Goal: Complete application form: Complete application form

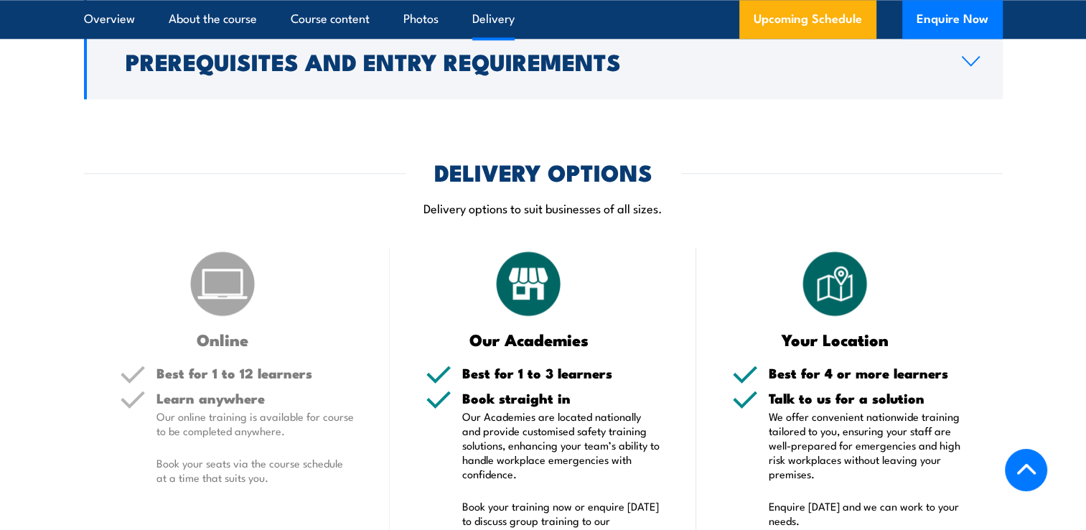
scroll to position [1937, 0]
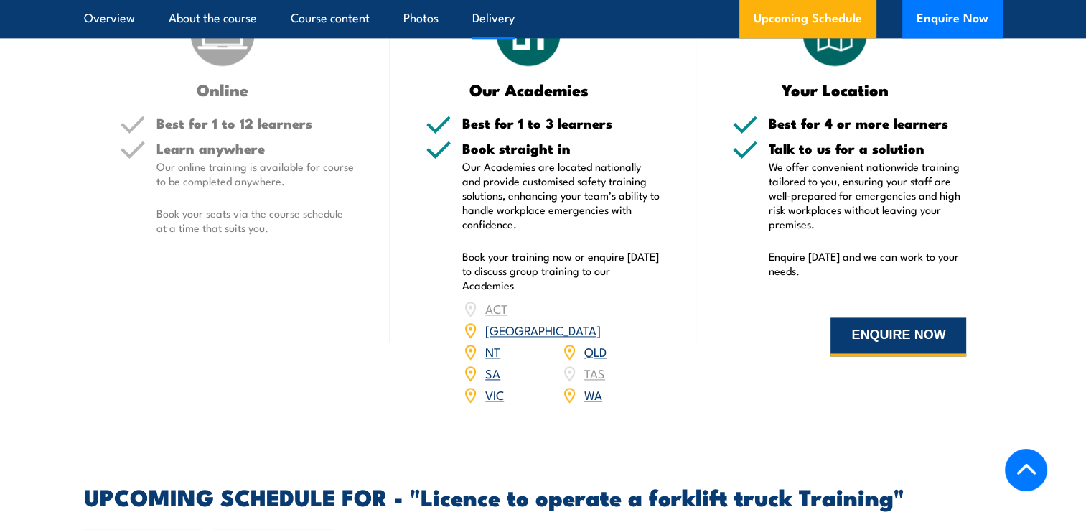
click at [840, 343] on button "ENQUIRE NOW" at bounding box center [898, 336] width 136 height 39
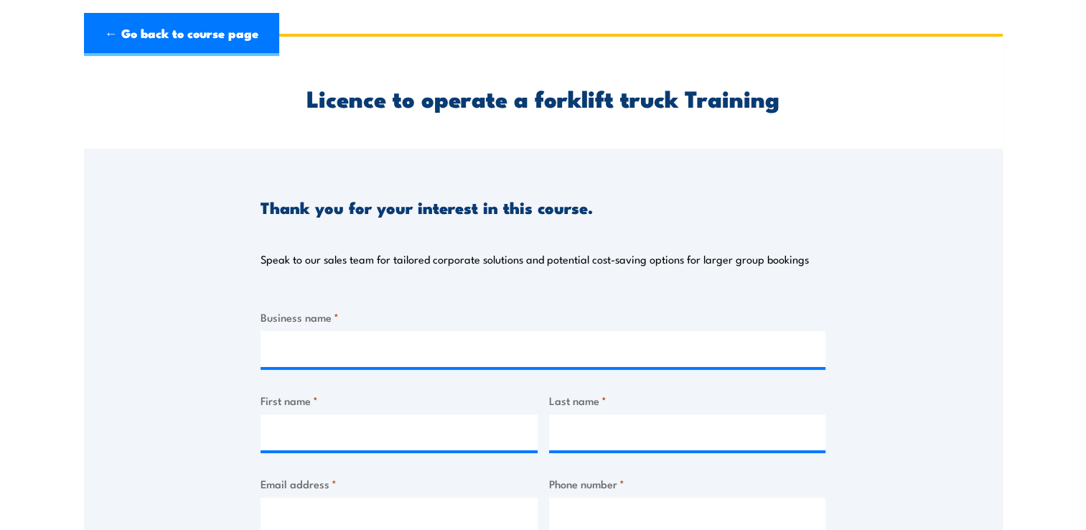
scroll to position [72, 0]
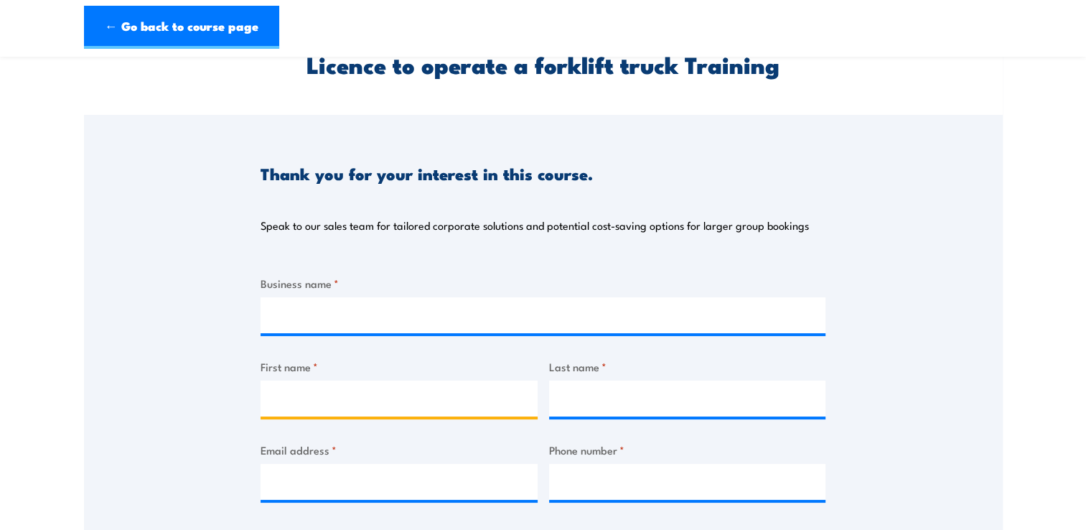
click at [310, 403] on input "First name *" at bounding box center [398, 398] width 277 height 36
type input "Saul"
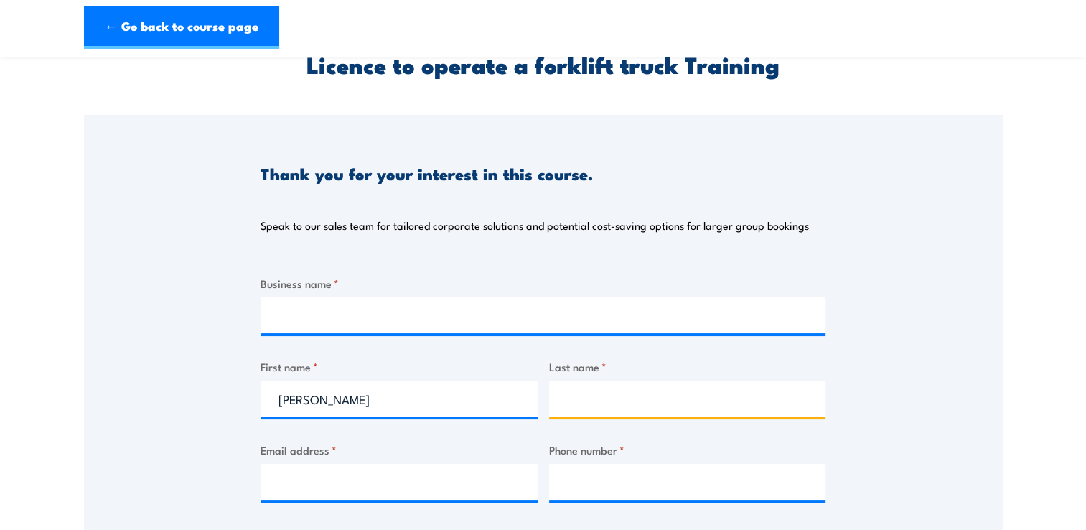
type input "Ken"
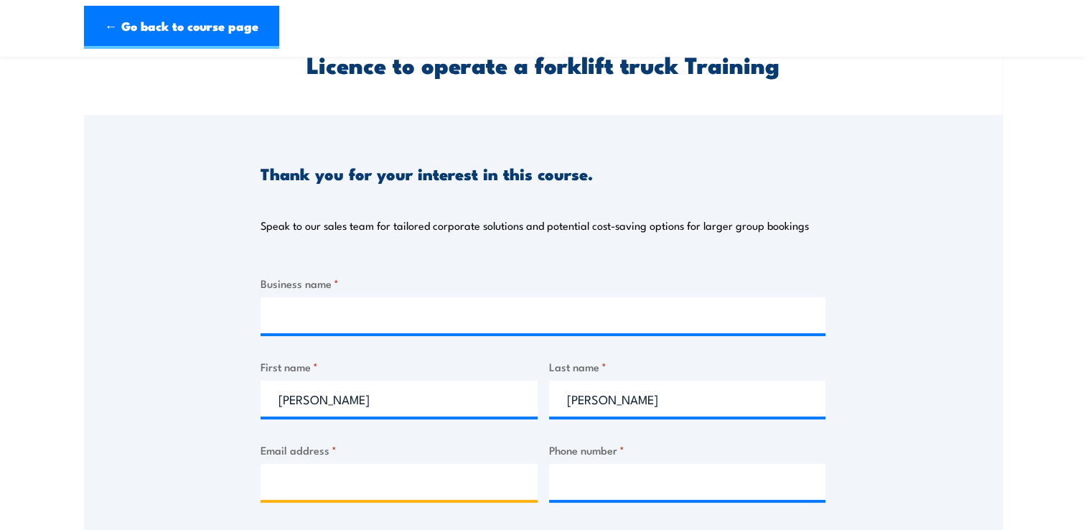
type input "saulk3839@gmail.com"
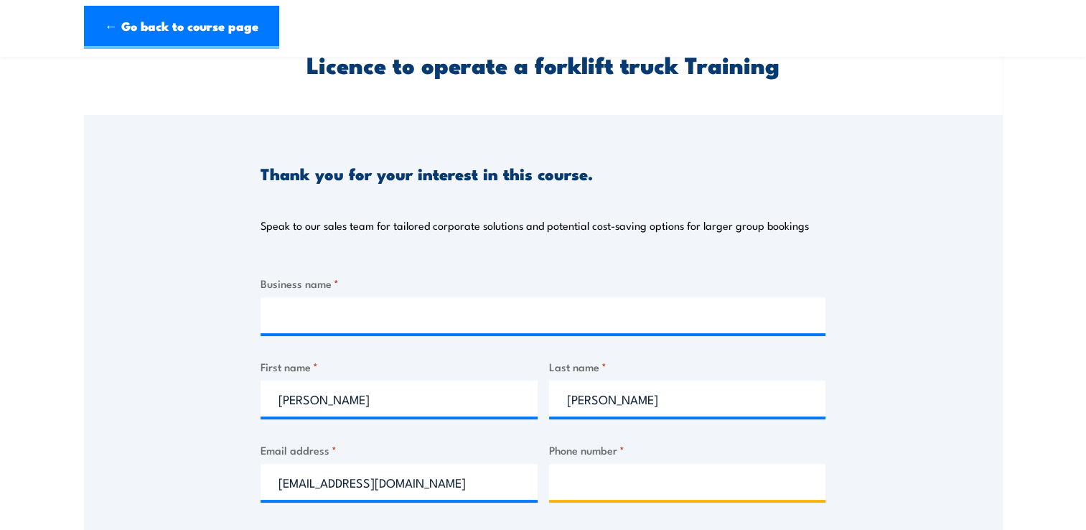
type input "0403562664"
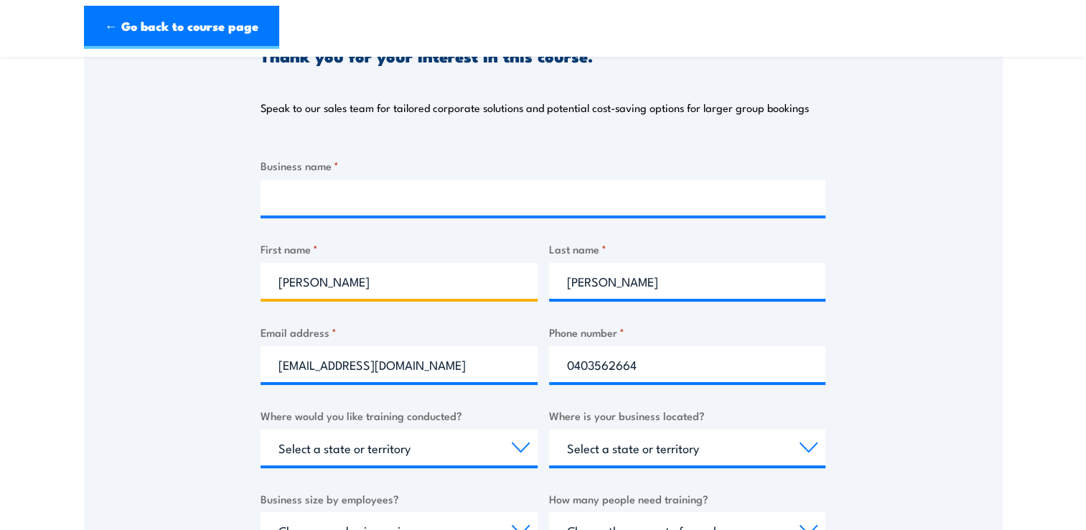
scroll to position [215, 0]
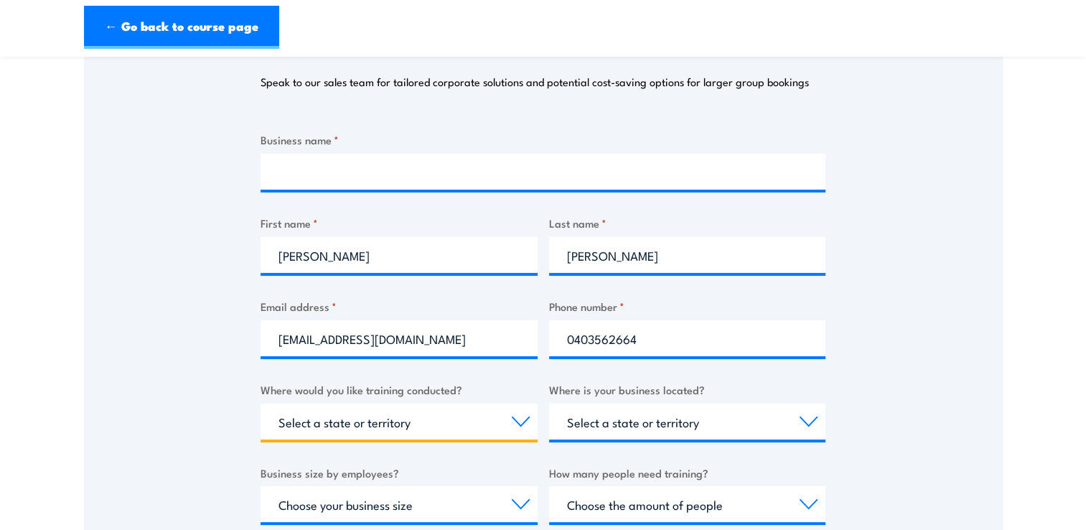
click at [517, 422] on select "Select a state or territory Nationally - multiple locations QLD NSW VIC SA ACT …" at bounding box center [398, 421] width 277 height 36
select select "QLD"
click at [260, 403] on select "Select a state or territory Nationally - multiple locations QLD NSW VIC SA ACT …" at bounding box center [398, 421] width 277 height 36
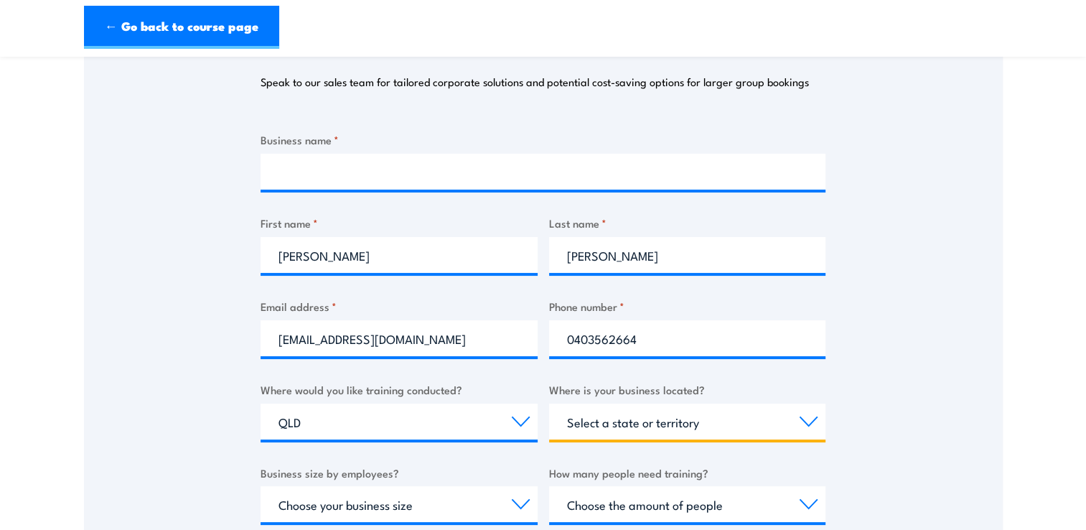
click at [808, 423] on select "Select a state or territory QLD NSW VIC SA ACT WA TAS NT" at bounding box center [687, 421] width 277 height 36
select select "QLD"
click at [549, 403] on select "Select a state or territory QLD NSW VIC SA ACT WA TAS NT" at bounding box center [687, 421] width 277 height 36
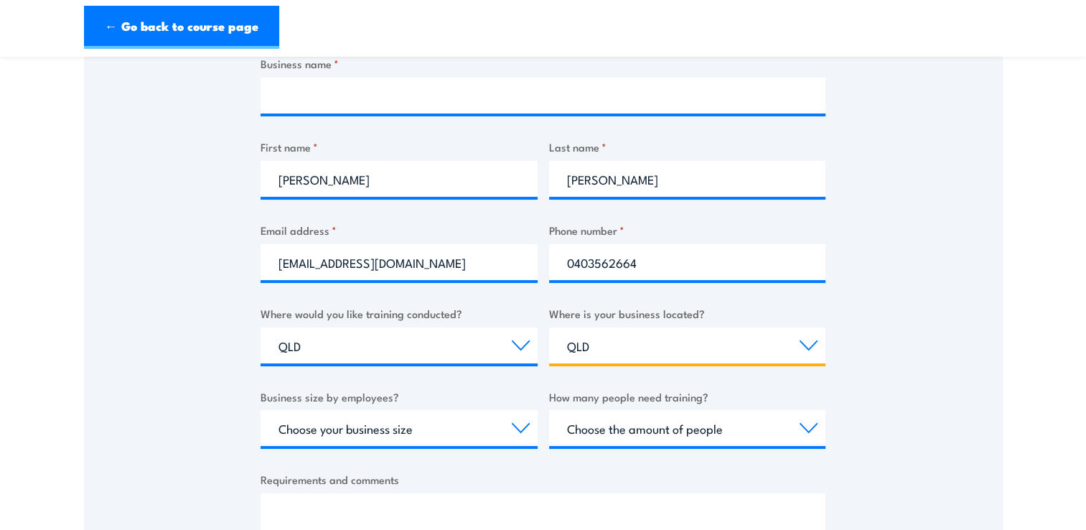
scroll to position [359, 0]
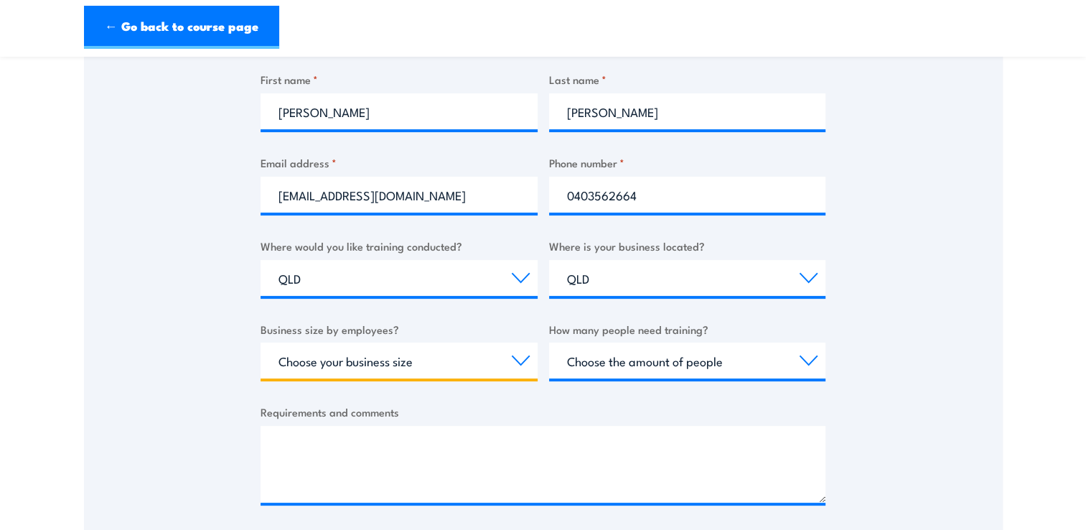
click at [519, 357] on select "Choose your business size 1 to 19 20 to 199 200+" at bounding box center [398, 360] width 277 height 36
click at [459, 323] on label "Business size by employees?" at bounding box center [398, 329] width 277 height 17
click at [459, 342] on select "Choose your business size 1 to 19 20 to 199 200+" at bounding box center [398, 360] width 277 height 36
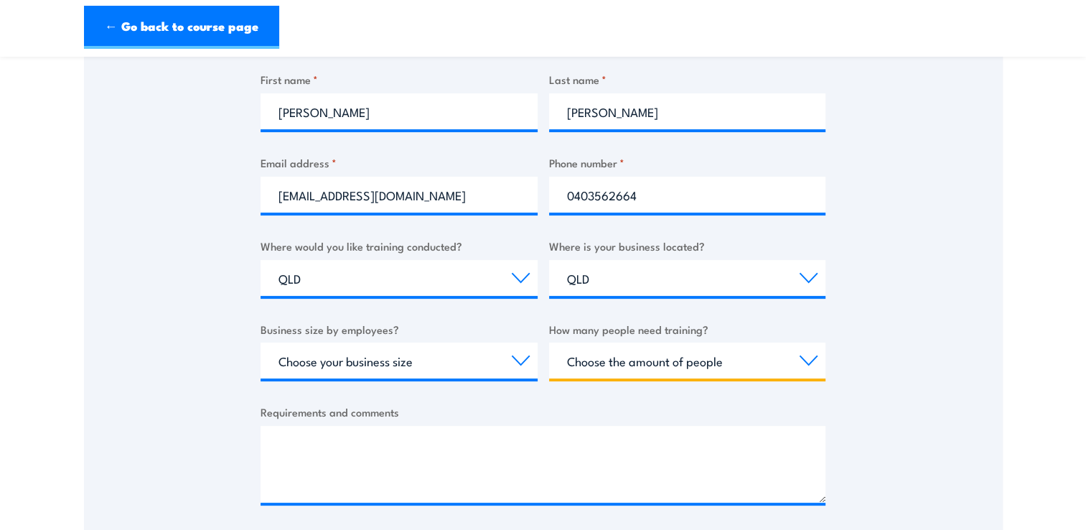
click at [805, 360] on select "Choose the amount of people 1 to 4 5 to 19 20+" at bounding box center [687, 360] width 277 height 36
select select "1 to 4"
click at [549, 342] on select "Choose the amount of people 1 to 4 5 to 19 20+" at bounding box center [687, 360] width 277 height 36
click at [806, 362] on select "Choose the amount of people 1 to 4 5 to 19 20+" at bounding box center [687, 360] width 277 height 36
click at [614, 365] on select "Choose the amount of people 1 to 4 5 to 19 20+" at bounding box center [687, 360] width 277 height 36
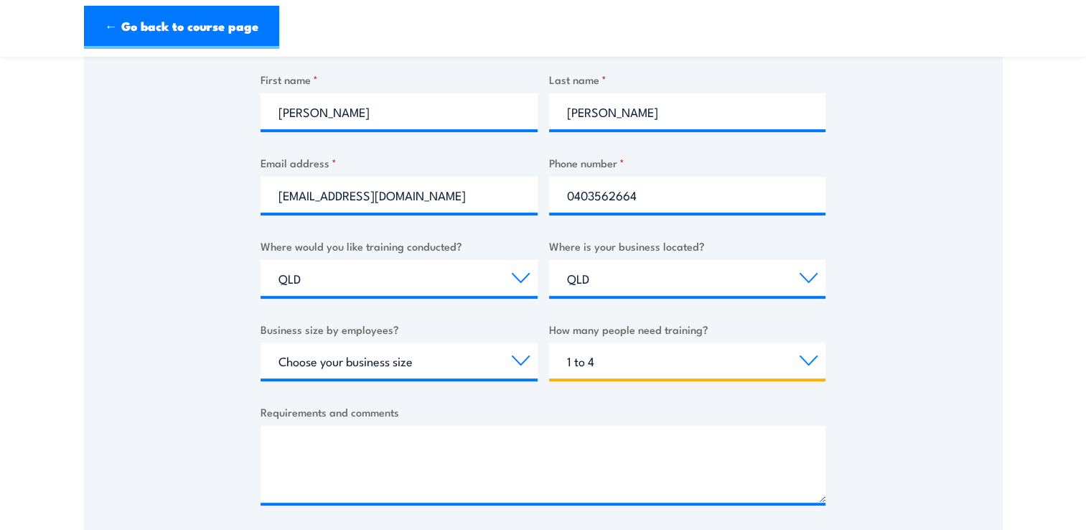
click at [595, 365] on select "Choose the amount of people 1 to 4 5 to 19 20+" at bounding box center [687, 360] width 277 height 36
select select
click at [549, 342] on select "Choose the amount of people 1 to 4 5 to 19 20+" at bounding box center [687, 360] width 277 height 36
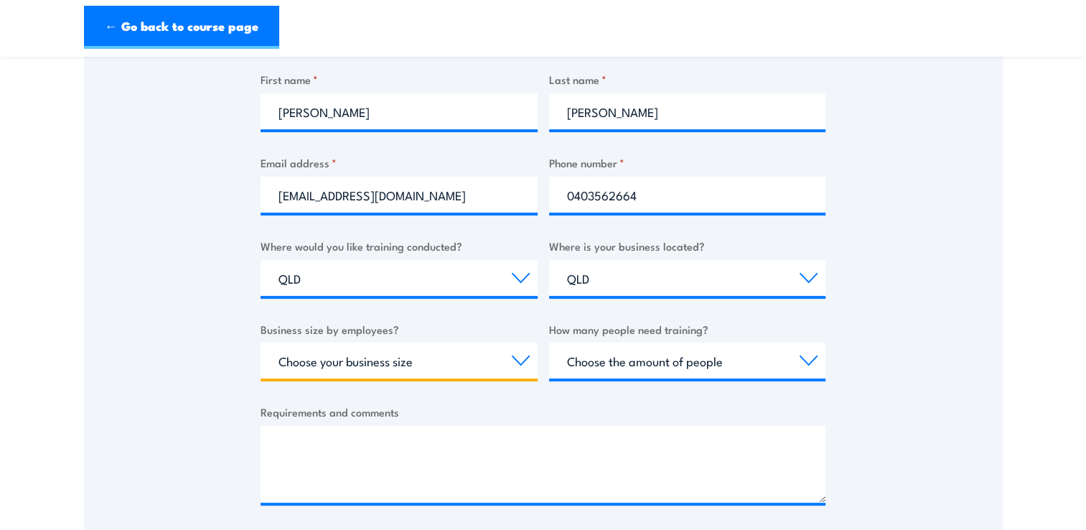
click at [517, 359] on select "Choose your business size 1 to 19 20 to 199 200+" at bounding box center [398, 360] width 277 height 36
click at [260, 342] on select "Choose your business size 1 to 19 20 to 199 200+" at bounding box center [398, 360] width 277 height 36
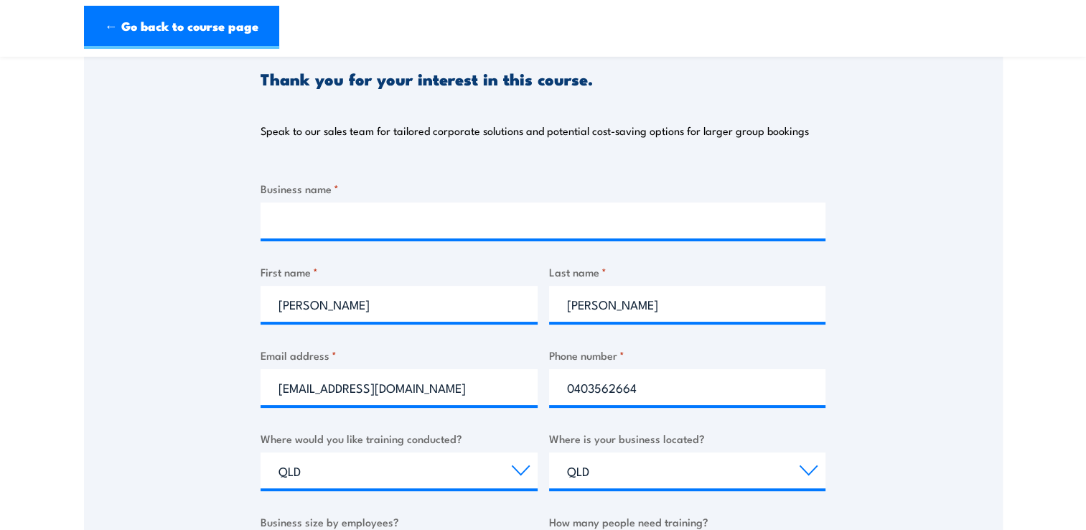
scroll to position [144, 0]
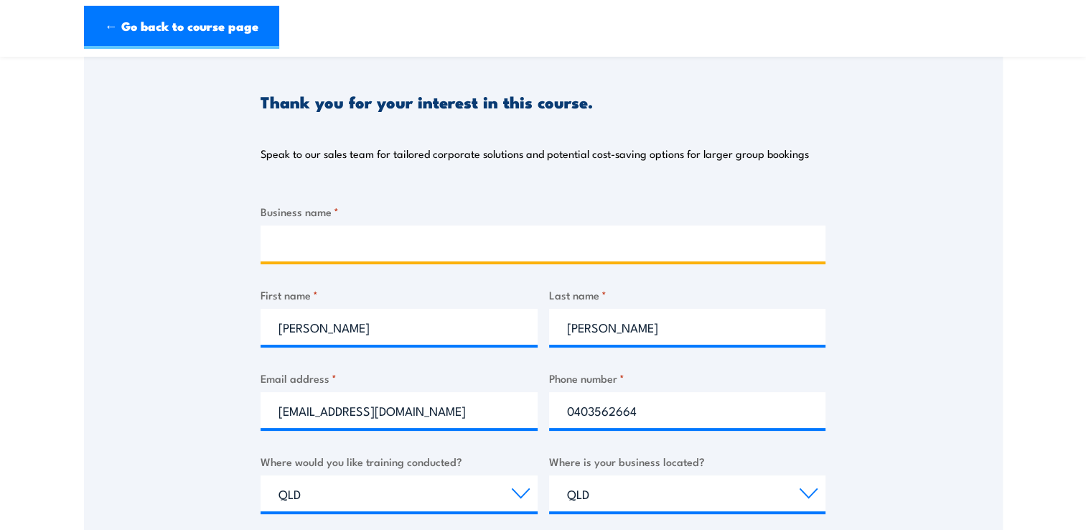
click at [309, 254] on input "Business name *" at bounding box center [542, 243] width 565 height 36
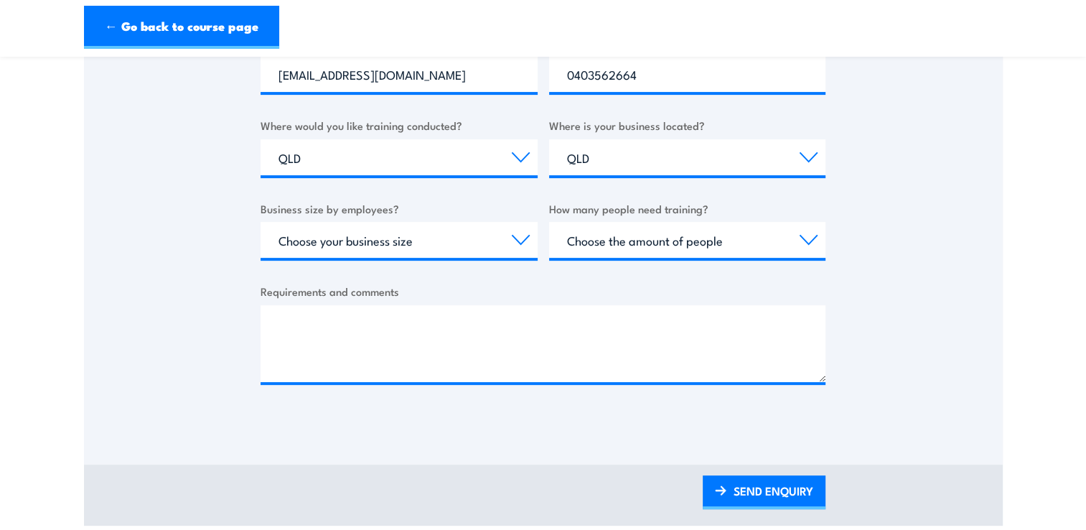
scroll to position [502, 0]
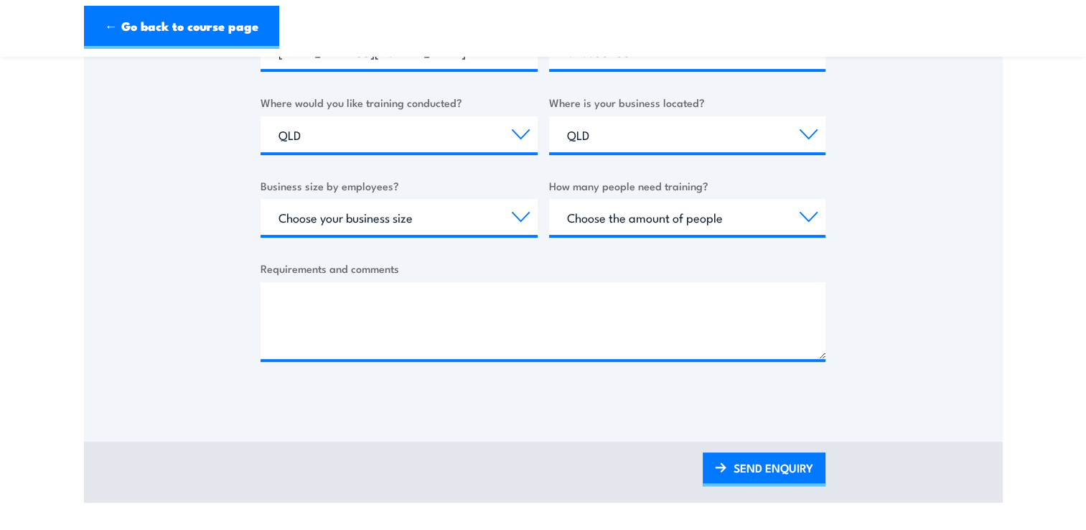
type input "Self-upskill License enquiry"
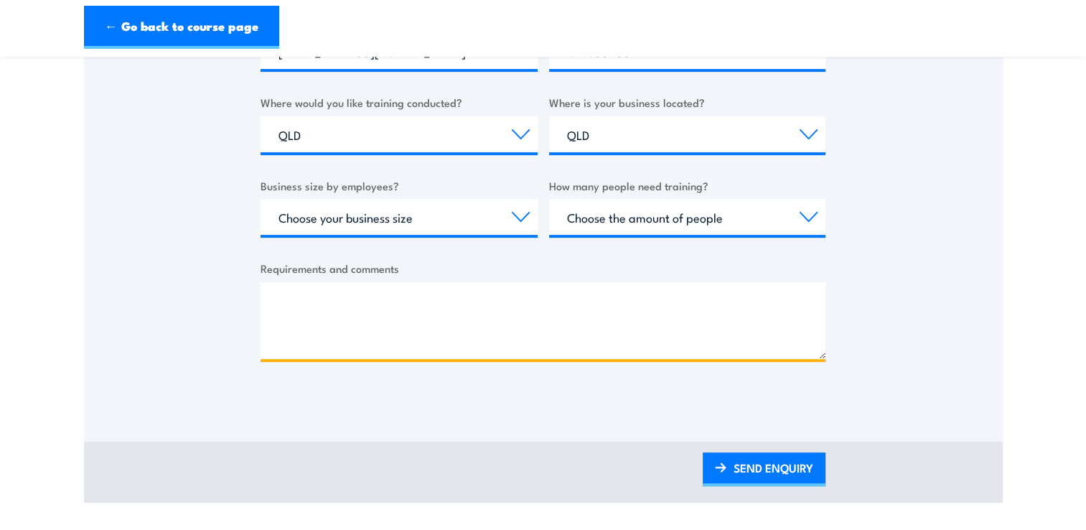
click at [332, 298] on textarea "Requirements and comments" at bounding box center [542, 320] width 565 height 77
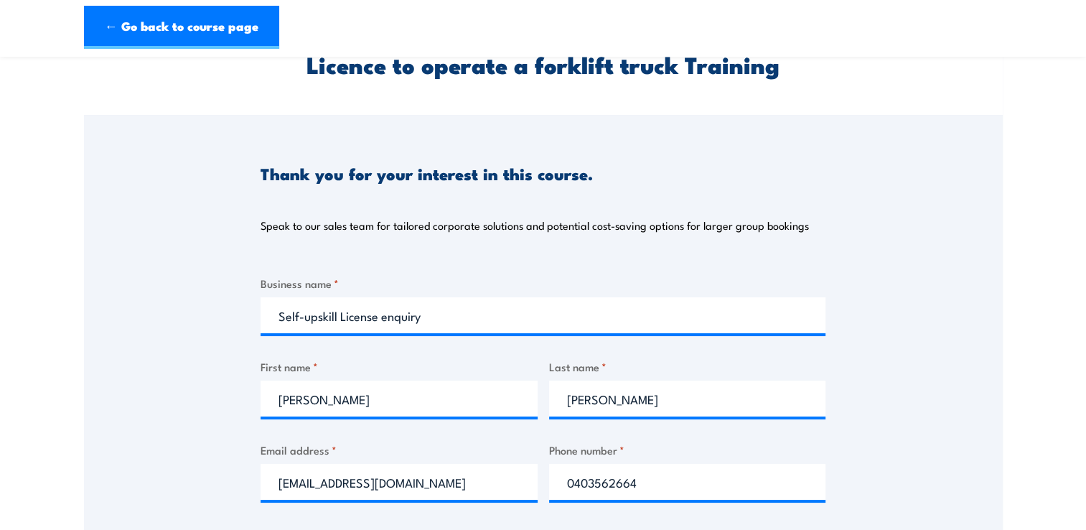
scroll to position [359, 0]
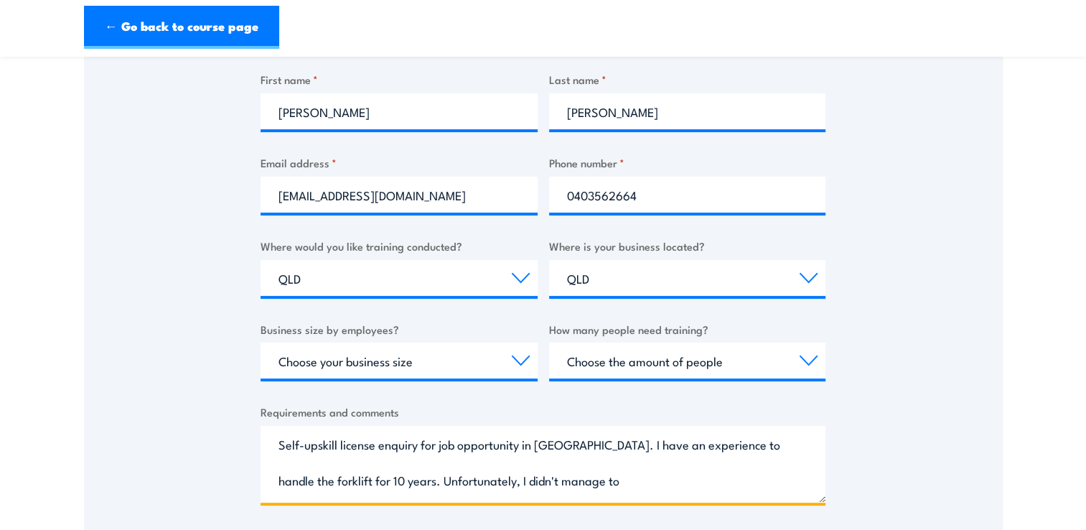
click at [570, 481] on textarea "Self-upskill license enquiry for job opportunity in Brisbane. I have an experie…" at bounding box center [542, 463] width 565 height 77
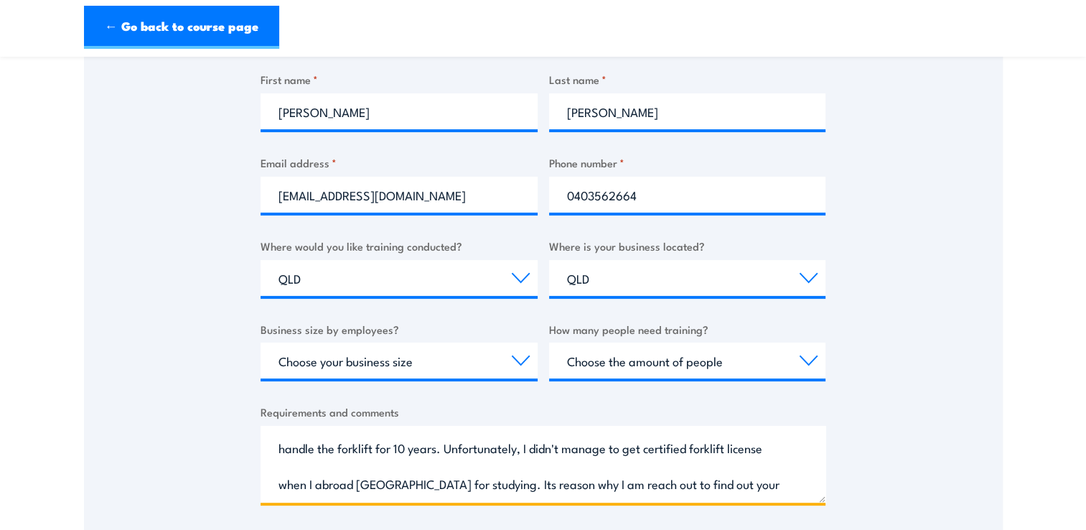
scroll to position [0, 0]
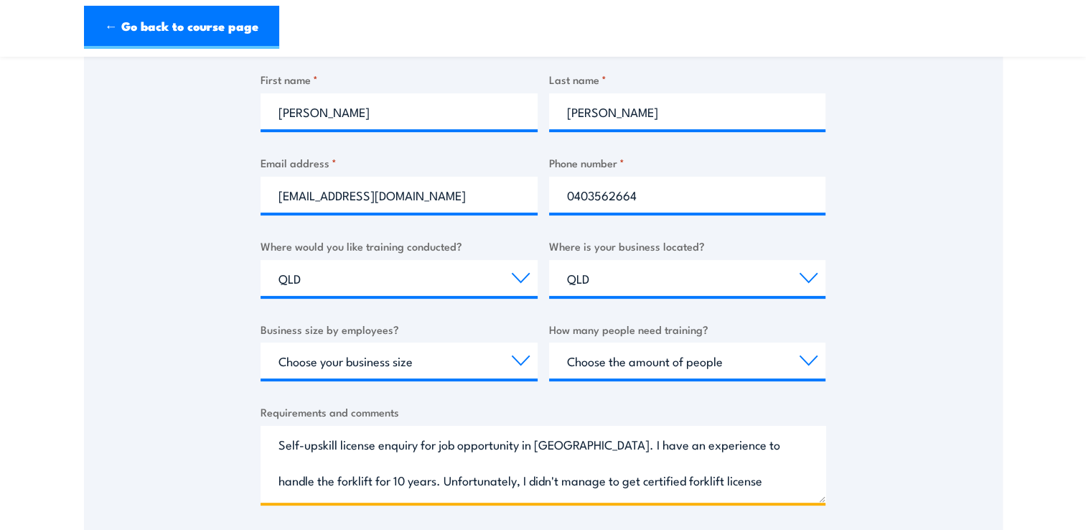
click at [705, 481] on textarea "Self-upskill license enquiry for job opportunity in Brisbane. I have an experie…" at bounding box center [542, 463] width 565 height 77
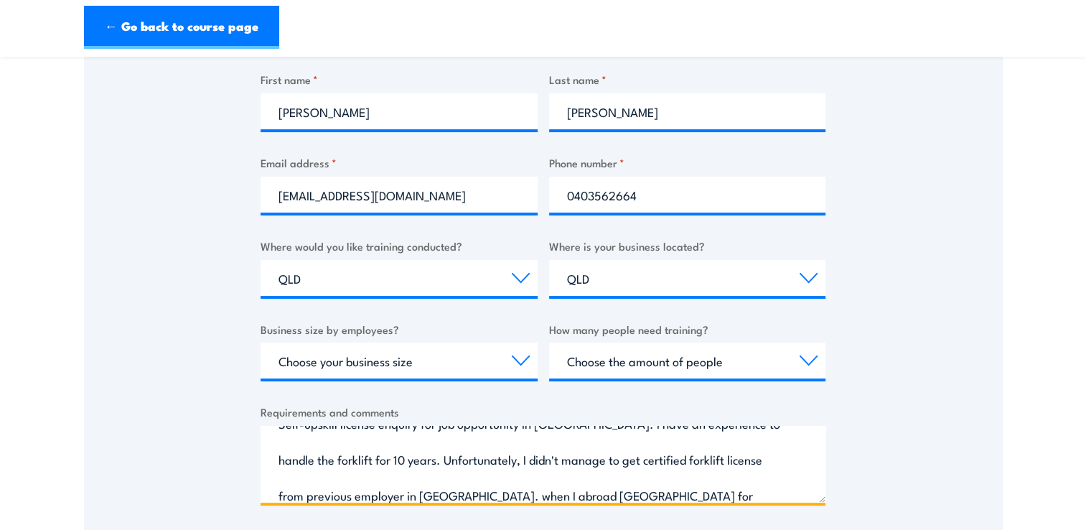
click at [508, 497] on textarea "Self-upskill license enquiry for job opportunity in Brisbane. I have an experie…" at bounding box center [542, 463] width 565 height 77
click at [692, 497] on textarea "Self-upskill license enquiry for job opportunity in Brisbane. I have an experie…" at bounding box center [542, 463] width 565 height 77
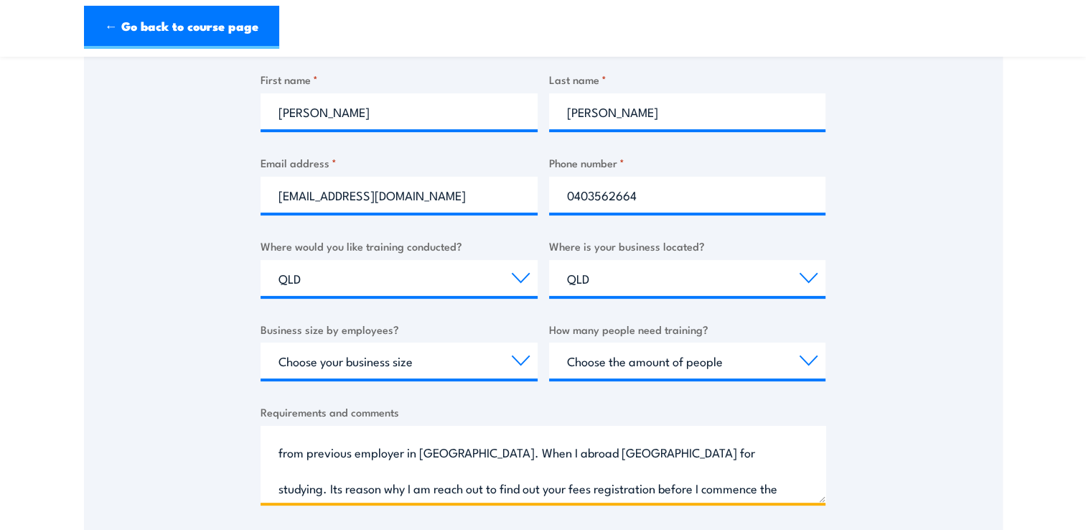
scroll to position [31, 0]
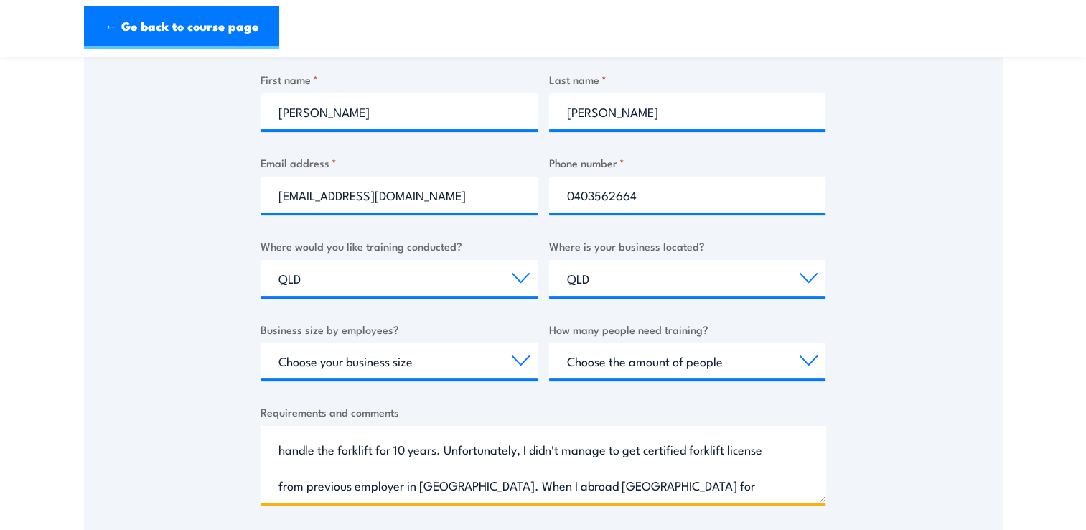
click at [715, 489] on textarea "Self-upskill license enquiry for job opportunity in Brisbane. I have an experie…" at bounding box center [542, 463] width 565 height 77
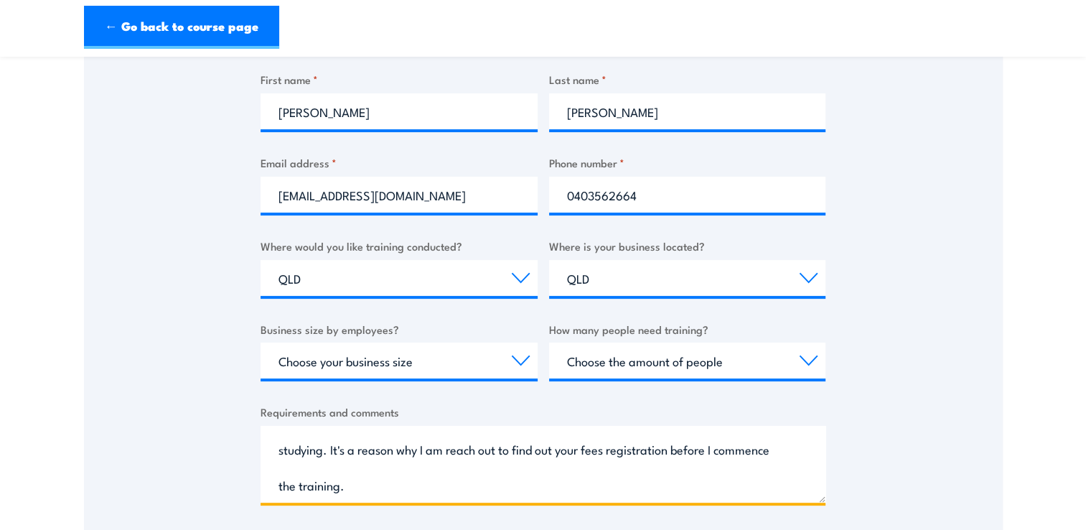
click at [356, 452] on textarea "Self-upskill license enquiry for job opportunity in Brisbane. I have an experie…" at bounding box center [542, 463] width 565 height 77
click at [437, 452] on textarea "Self-upskill license enquiry for job opportunity in Brisbane. I have an experie…" at bounding box center [542, 463] width 565 height 77
click at [439, 451] on textarea "Self-upskill license enquiry for job opportunity in Brisbane. I have an experie…" at bounding box center [542, 463] width 565 height 77
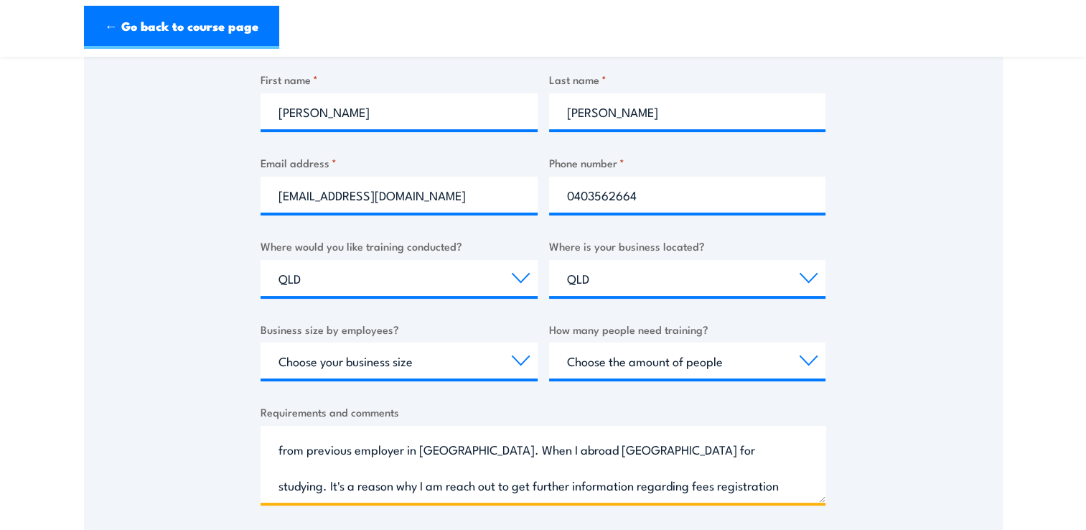
scroll to position [138, 0]
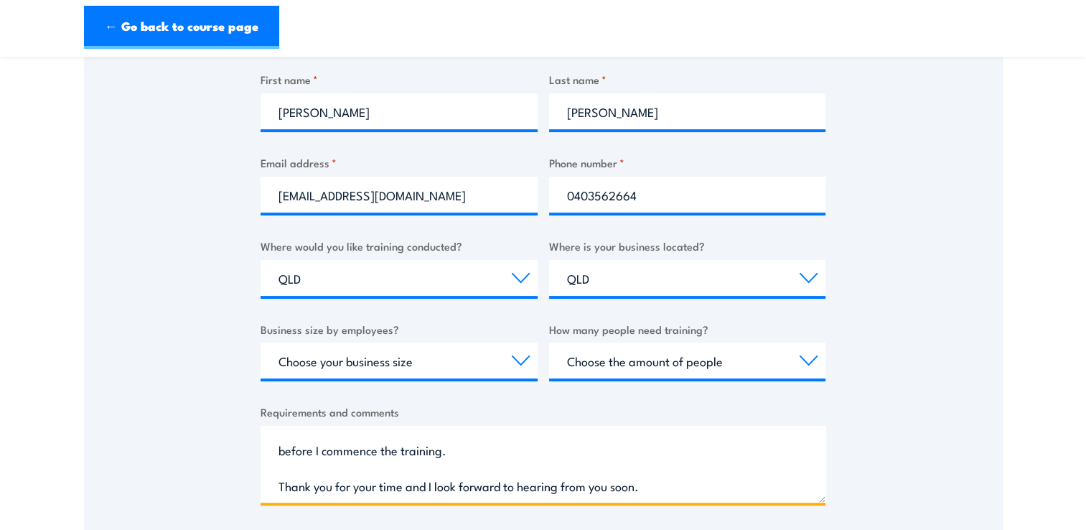
click at [339, 453] on textarea "Self-upskill license enquiry for job opportunity in Brisbane. I have an experie…" at bounding box center [542, 463] width 565 height 77
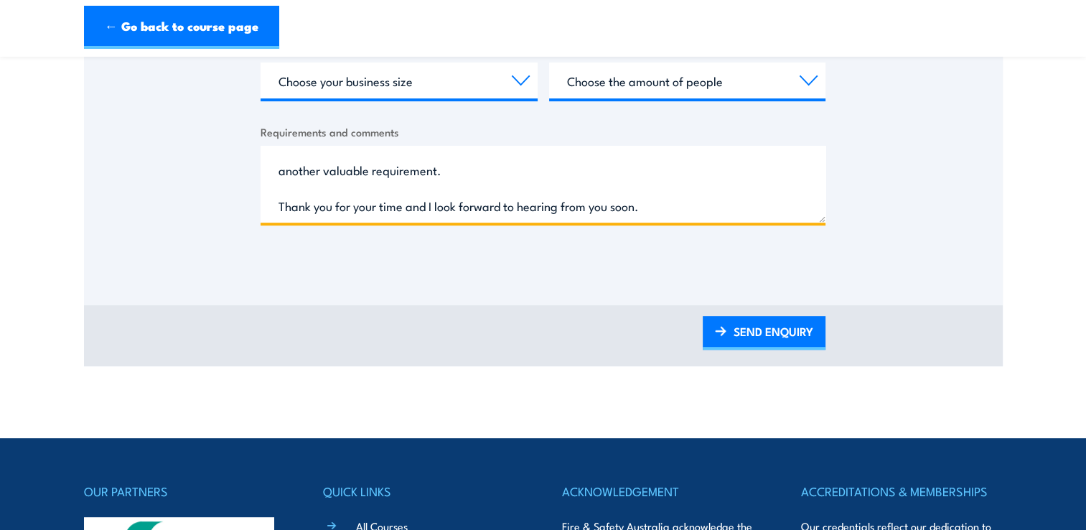
scroll to position [646, 0]
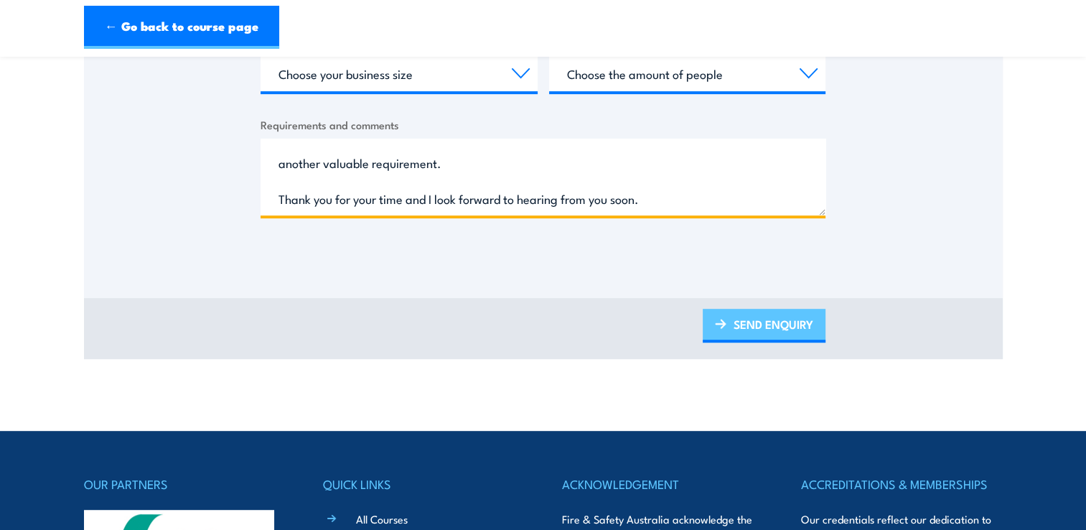
type textarea "Self-upskill license enquiry for job opportunity in Brisbane. I have an experie…"
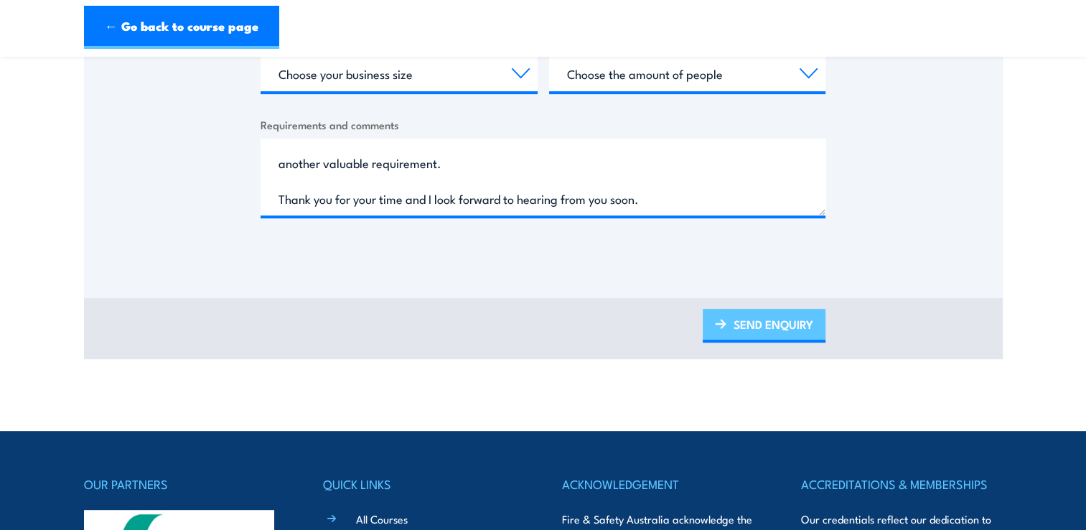
click at [753, 329] on link "SEND ENQUIRY" at bounding box center [763, 326] width 123 height 34
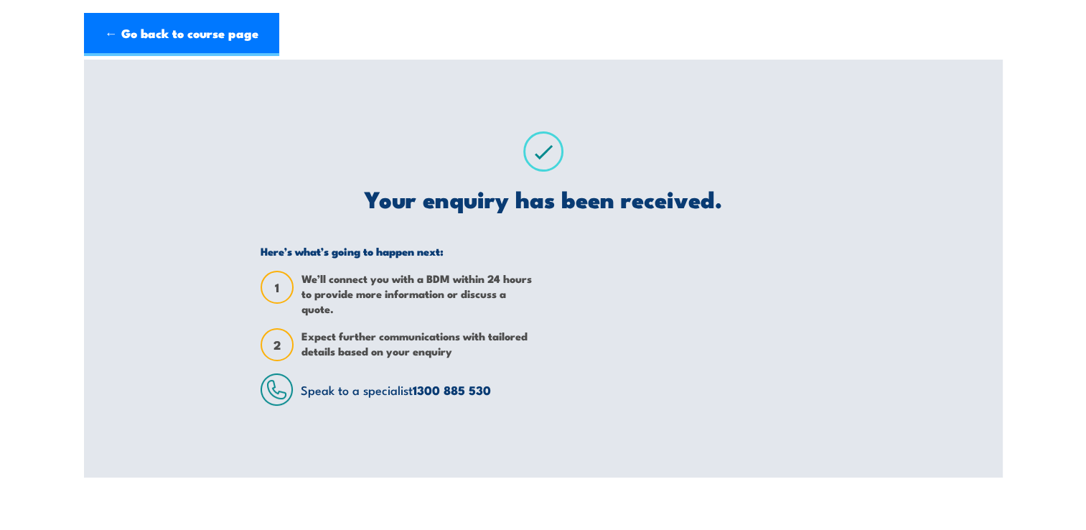
scroll to position [0, 0]
